Goal: Task Accomplishment & Management: Complete application form

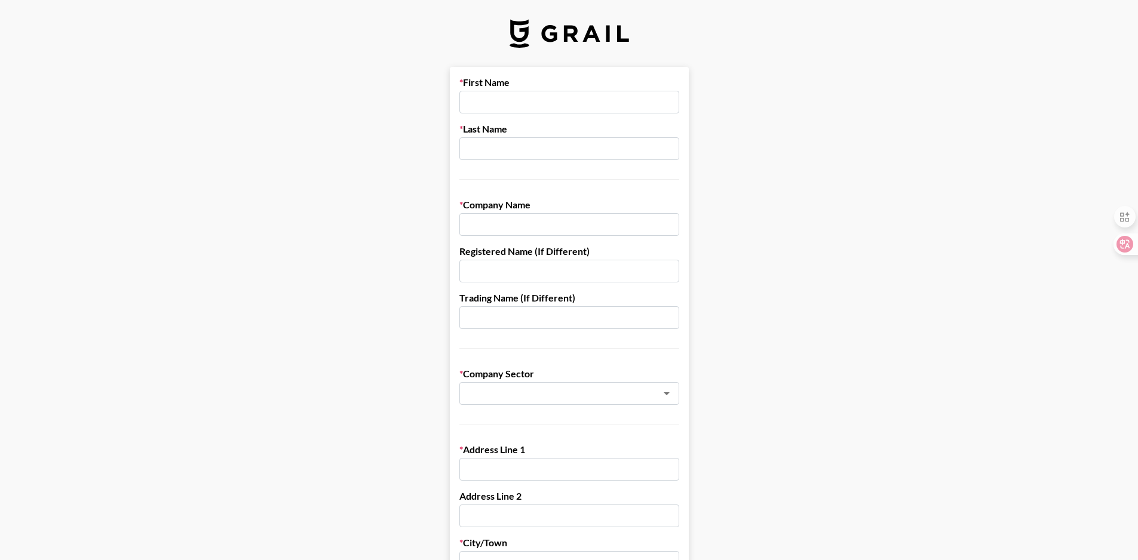
click at [508, 94] on input "text" at bounding box center [569, 102] width 220 height 23
type input "[PERSON_NAME]"
type input "CHAN"
type input "M"
type input "MEGELIN"
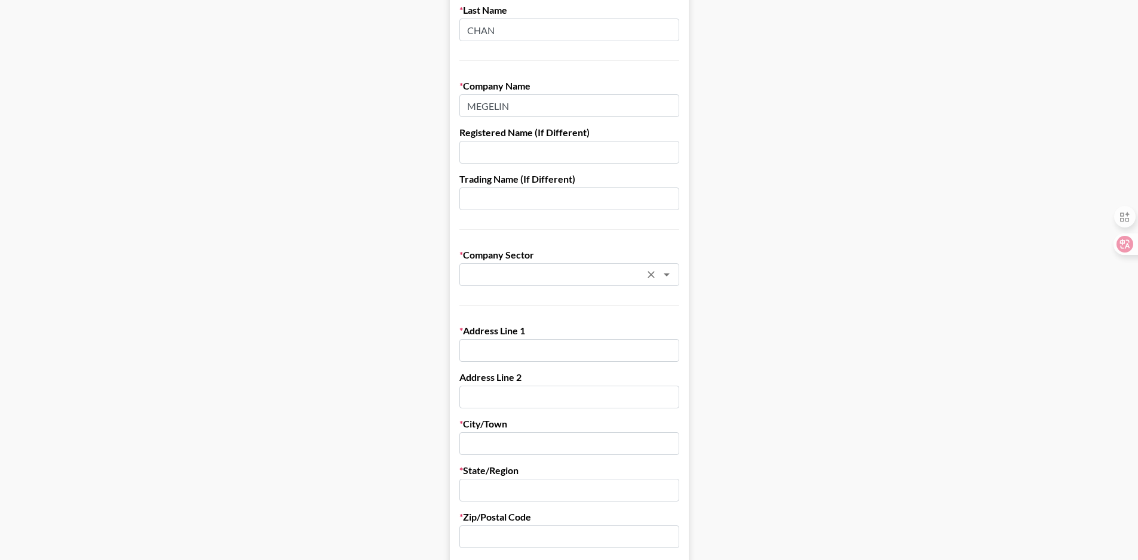
scroll to position [119, 0]
click at [554, 272] on input "text" at bounding box center [553, 275] width 174 height 14
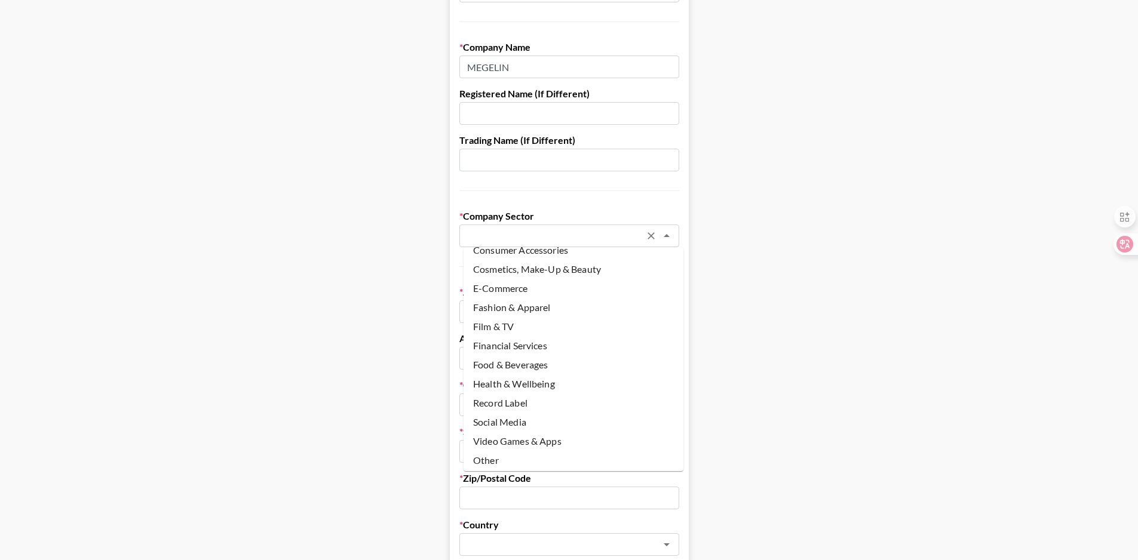
scroll to position [179, 0]
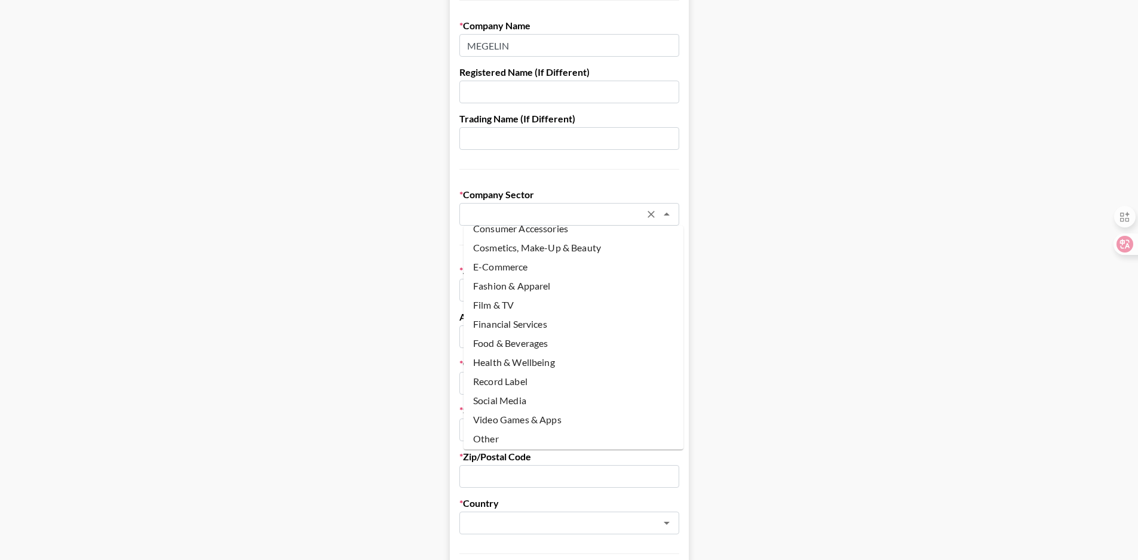
click at [542, 368] on li "Health & Wellbeing" at bounding box center [573, 362] width 220 height 19
type input "Health & Wellbeing"
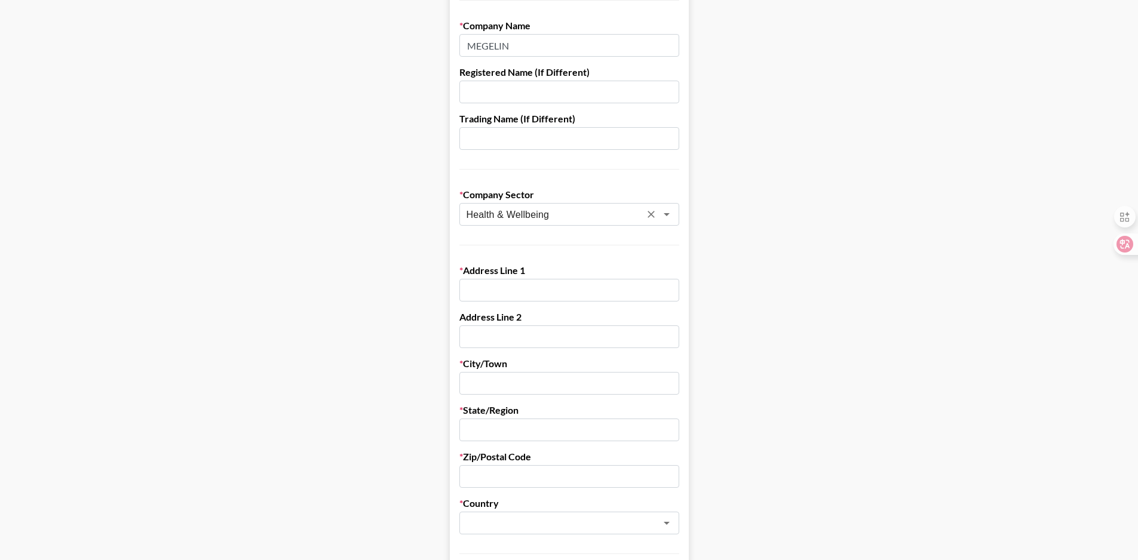
click at [515, 277] on div "Address Line 1" at bounding box center [569, 283] width 220 height 37
click at [516, 278] on div "Address Line 1" at bounding box center [569, 283] width 220 height 37
click at [521, 288] on input "text" at bounding box center [569, 290] width 220 height 23
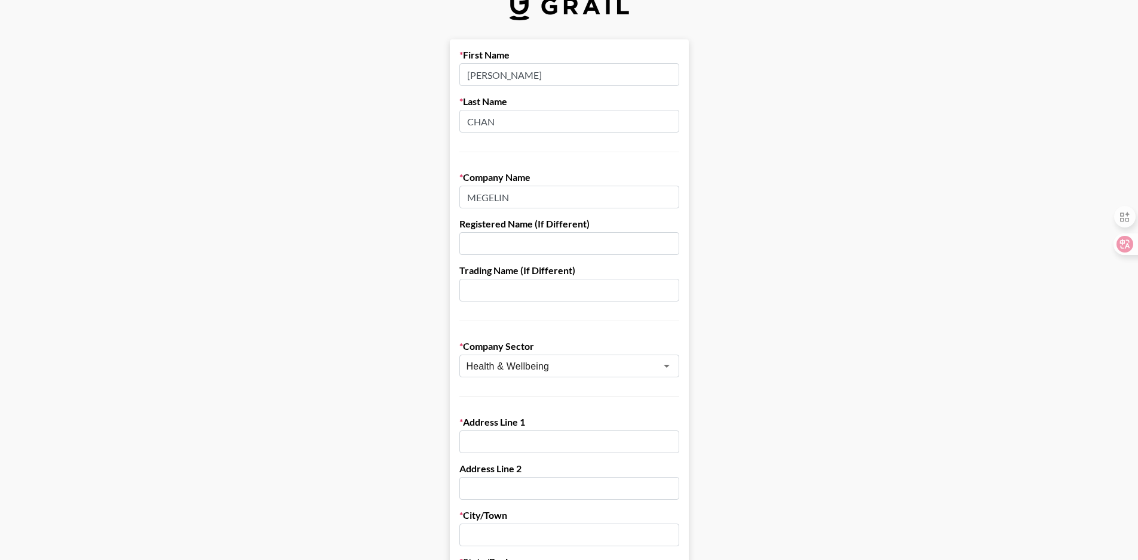
scroll to position [0, 0]
